Goal: Information Seeking & Learning: Compare options

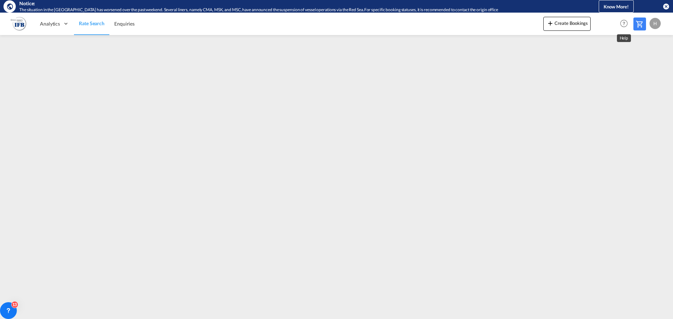
click at [624, 23] on md-icon "Help" at bounding box center [624, 24] width 12 height 12
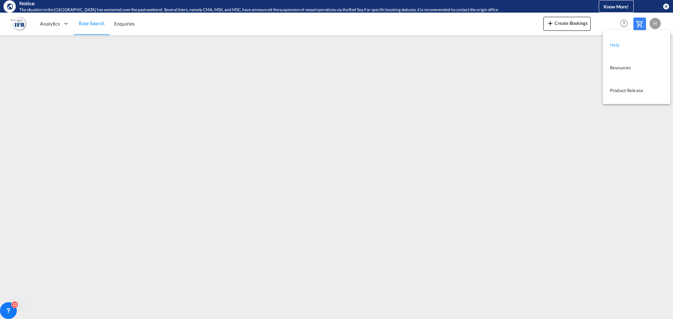
click at [620, 48] on link "Help" at bounding box center [631, 45] width 43 height 18
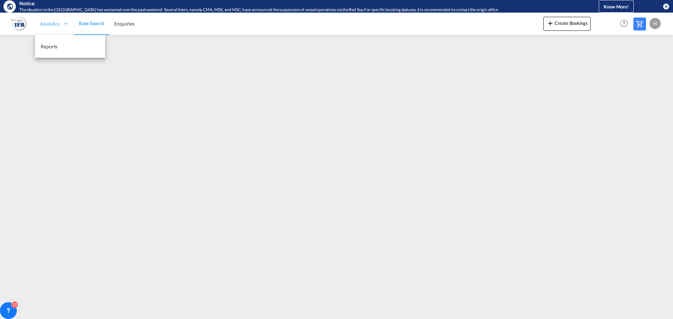
click at [57, 22] on span "Analytics" at bounding box center [50, 23] width 20 height 7
click at [86, 22] on span "Rate Search" at bounding box center [92, 23] width 26 height 6
click at [87, 24] on span "Rate Search" at bounding box center [92, 23] width 26 height 6
